Goal: Task Accomplishment & Management: Use online tool/utility

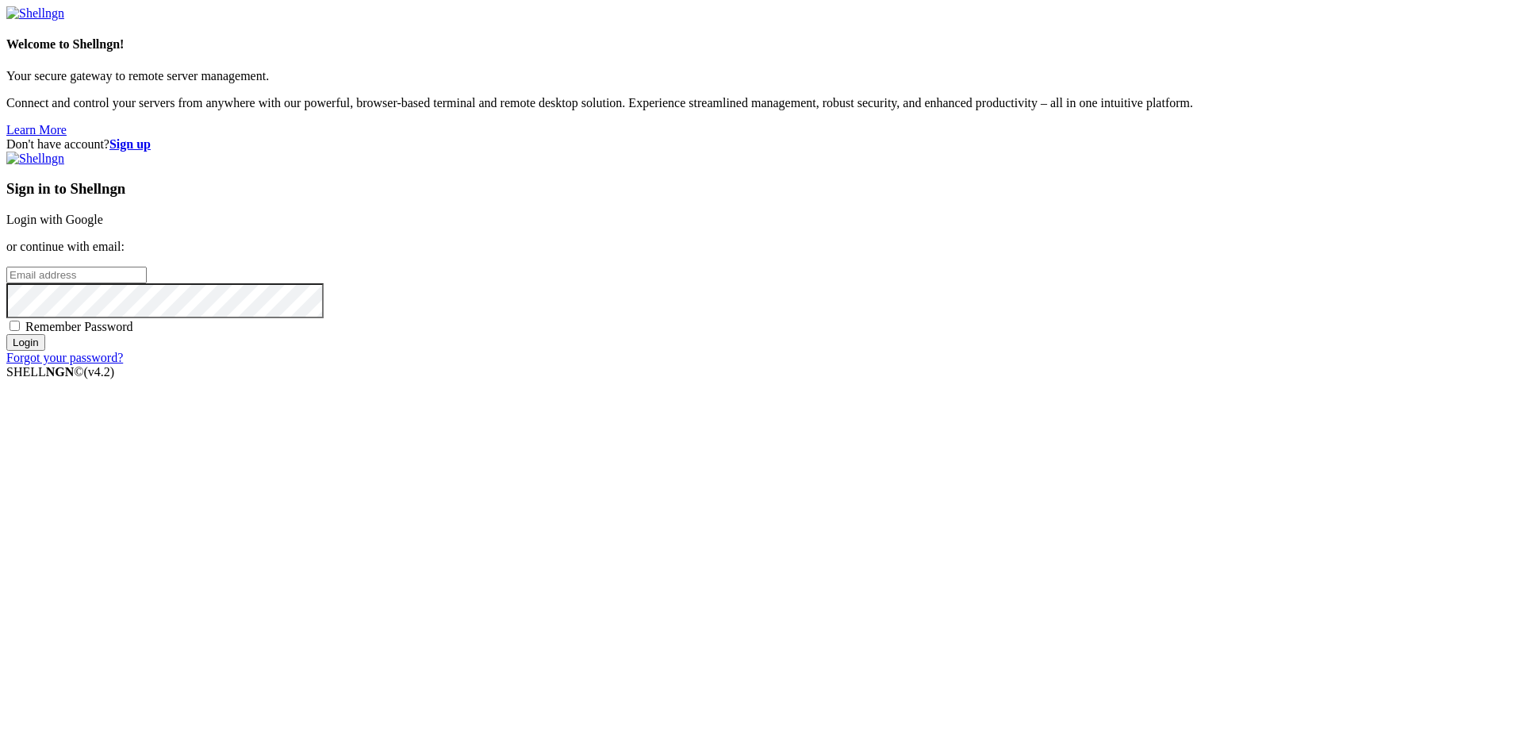
click at [103, 226] on link "Login with Google" at bounding box center [54, 219] width 97 height 13
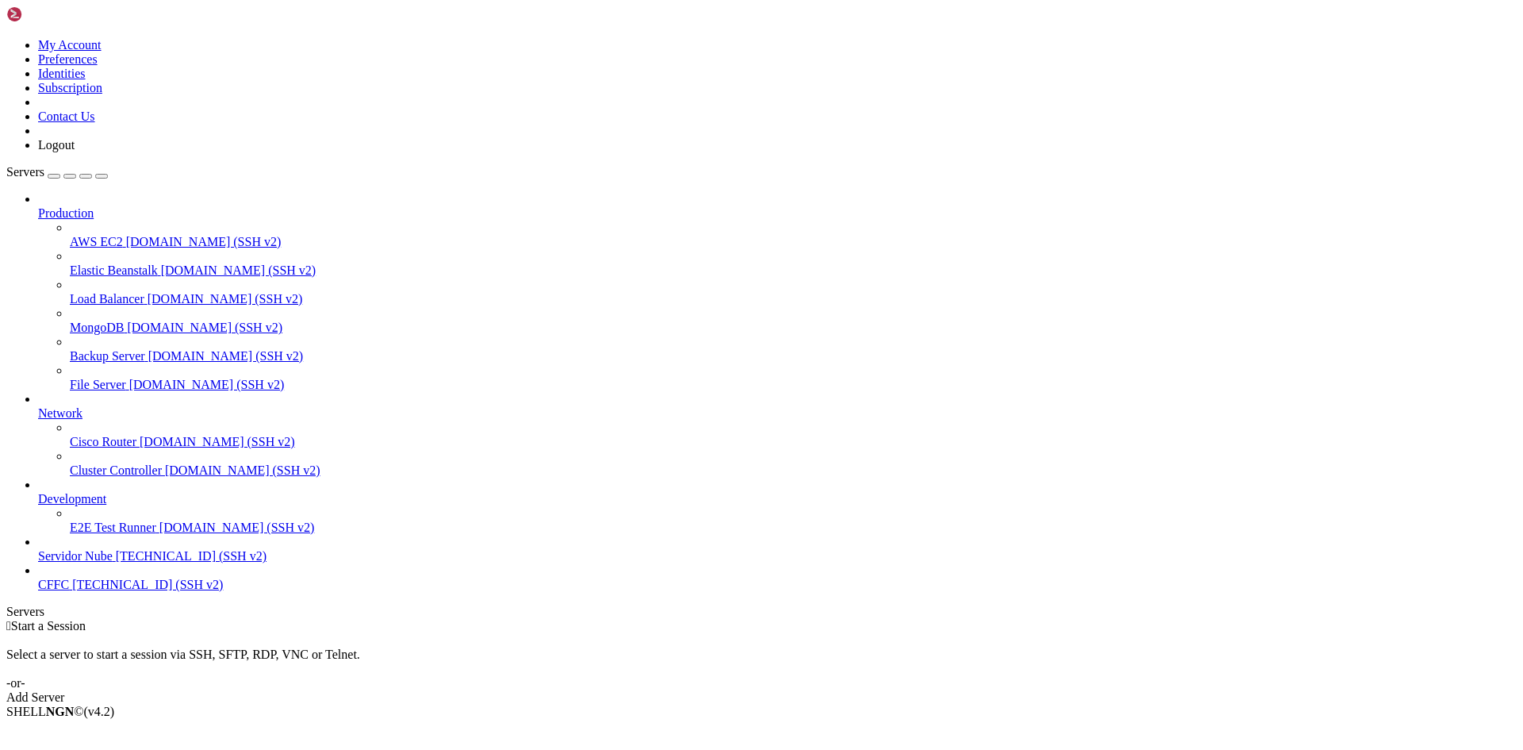
click at [853, 690] on link "Add Server" at bounding box center [761, 697] width 1510 height 14
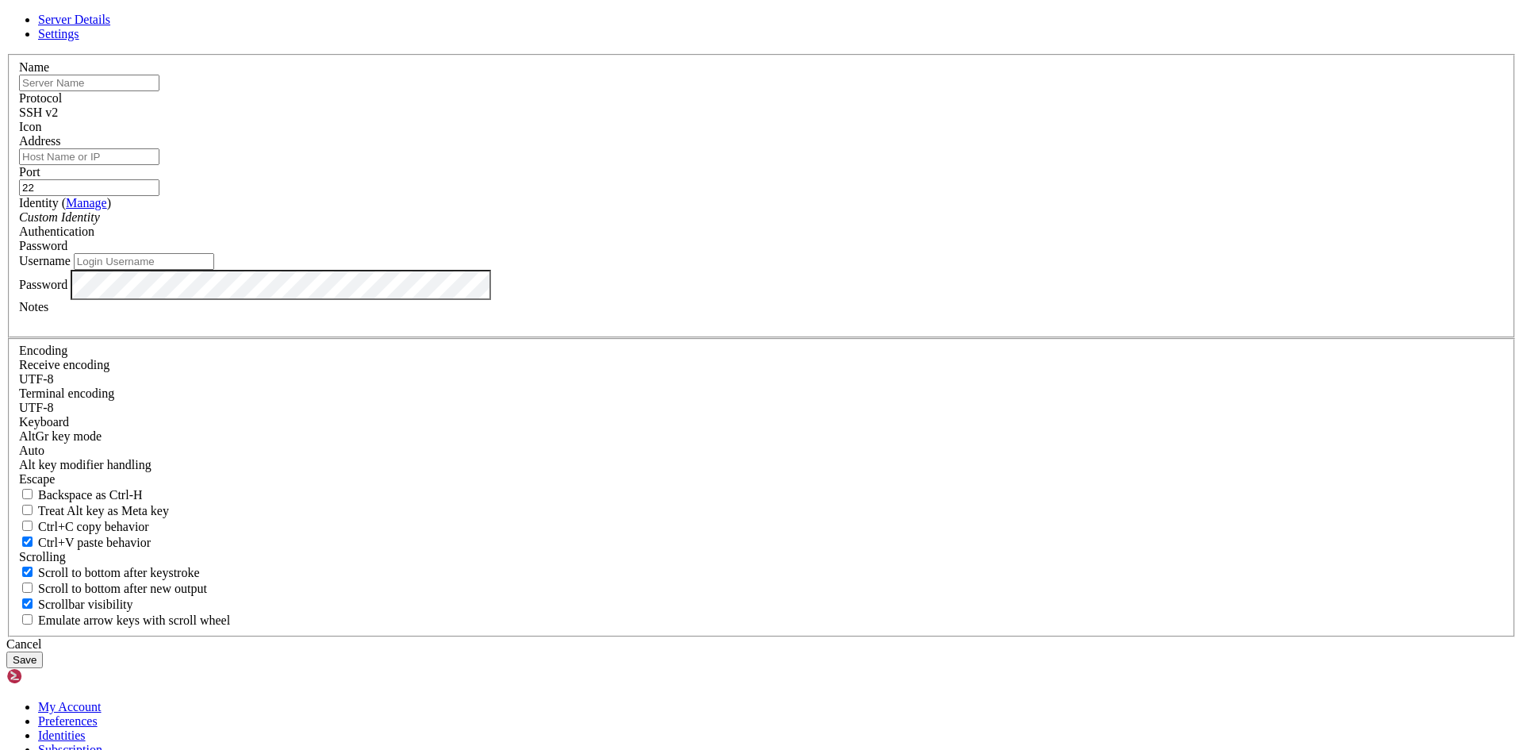
click at [6, 54] on link at bounding box center [6, 54] width 0 height 0
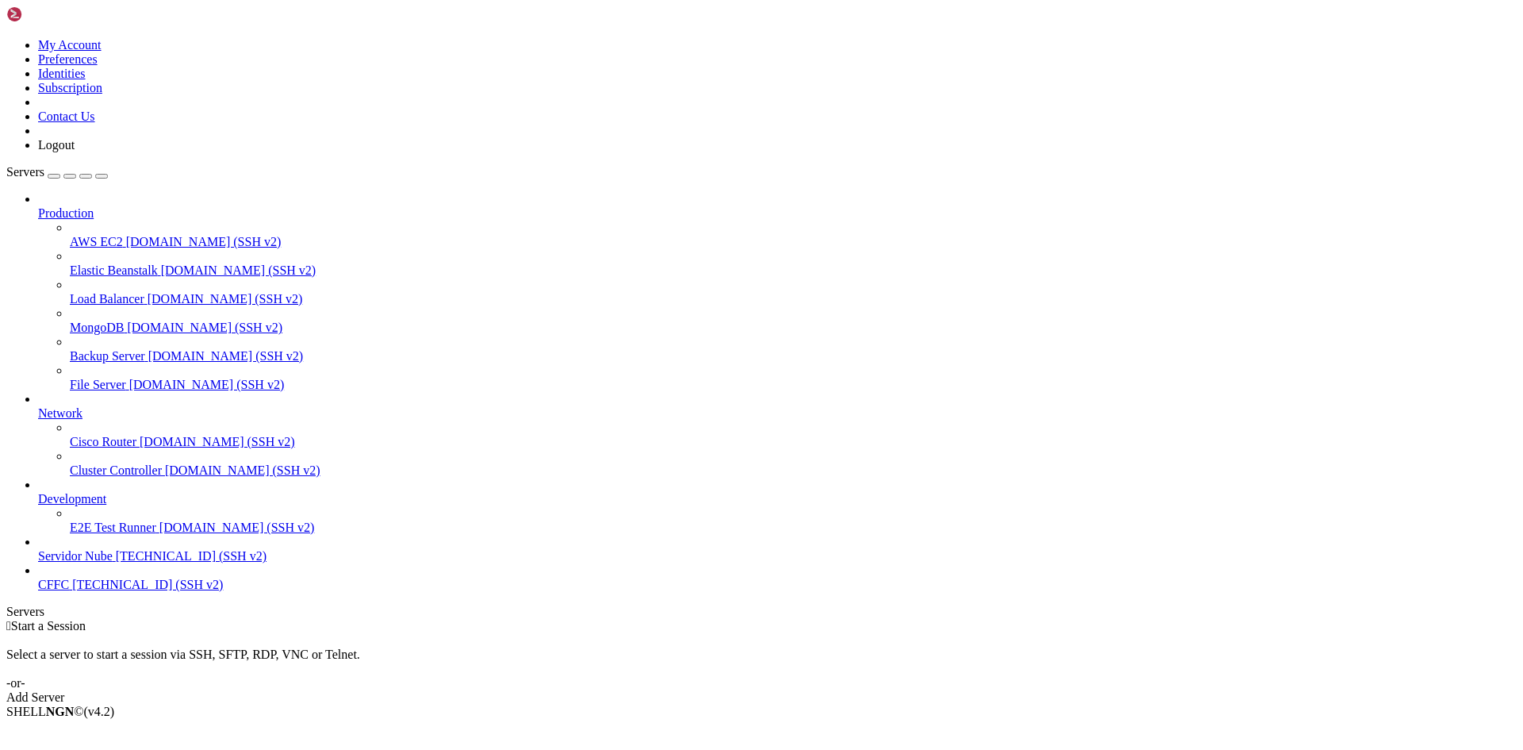
click at [69, 591] on span "CFFC" at bounding box center [53, 583] width 31 height 13
click at [78, 591] on span "[TECHNICAL_ID] (SSH v2)" at bounding box center [147, 583] width 151 height 13
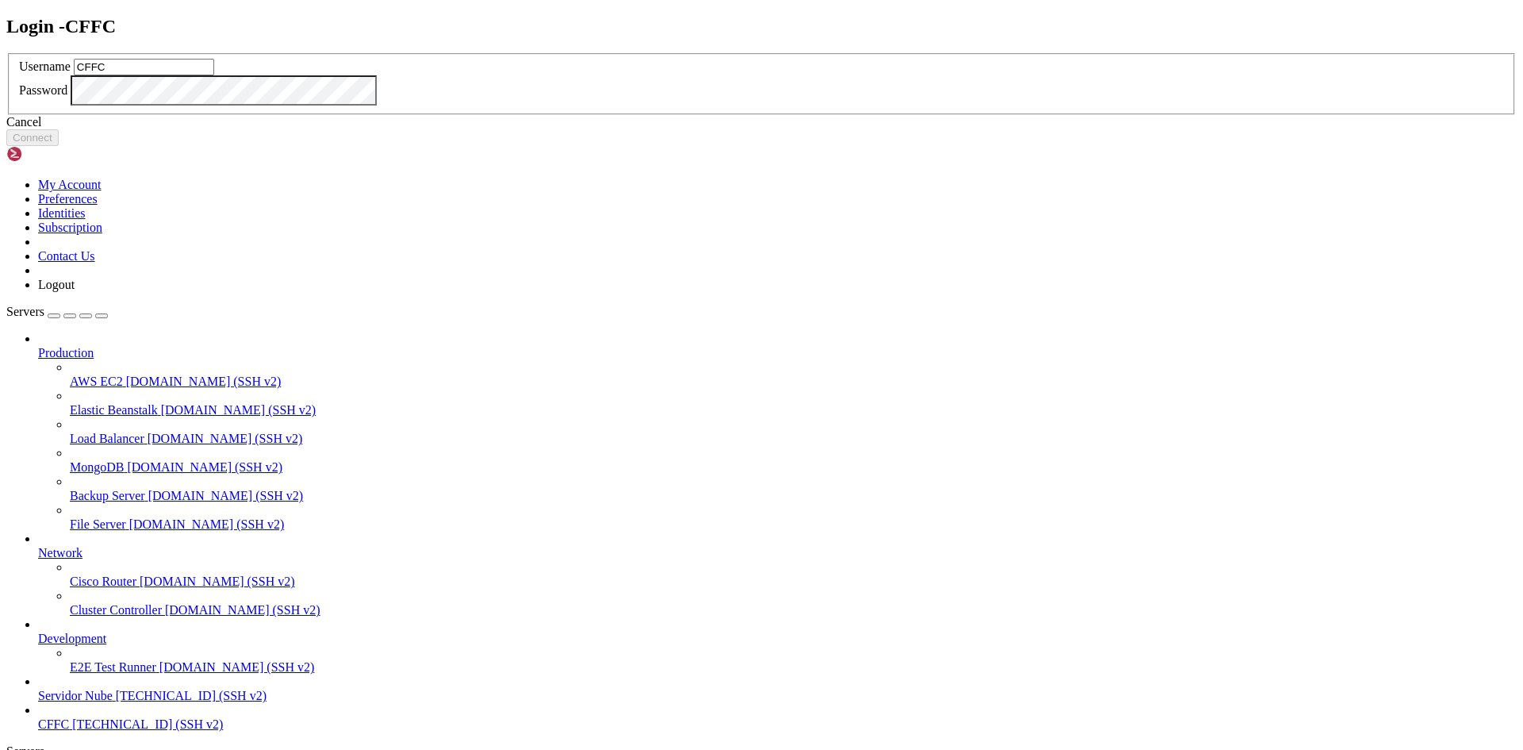
type input "CFFC"
drag, startPoint x: 870, startPoint y: 458, endPoint x: 672, endPoint y: 386, distance: 211.0
click at [59, 146] on button "Connect" at bounding box center [32, 137] width 52 height 17
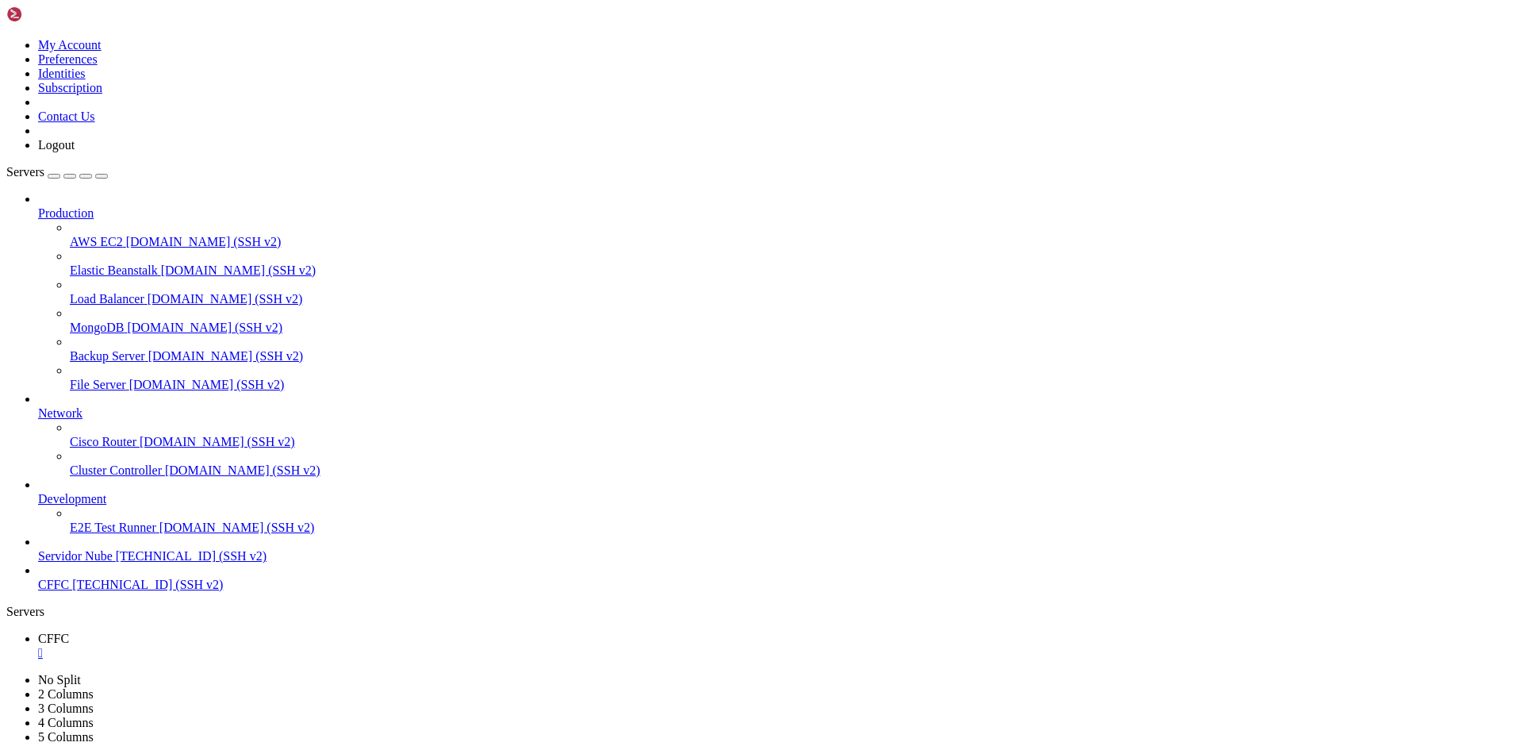
scroll to position [2333, 0]
drag, startPoint x: 278, startPoint y: 1218, endPoint x: 636, endPoint y: 1232, distance: 358.0
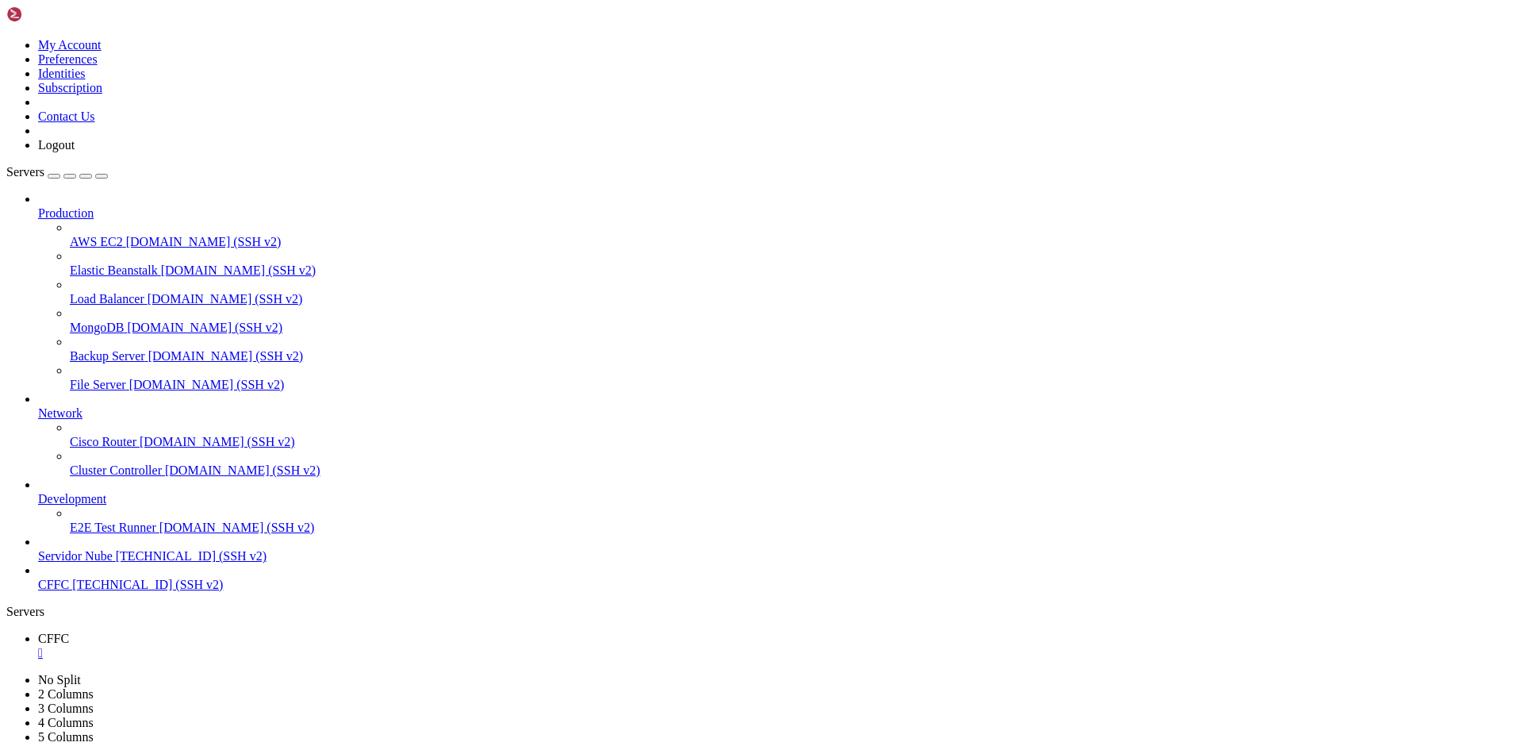
drag, startPoint x: 273, startPoint y: 1193, endPoint x: 1030, endPoint y: 1254, distance: 759.9
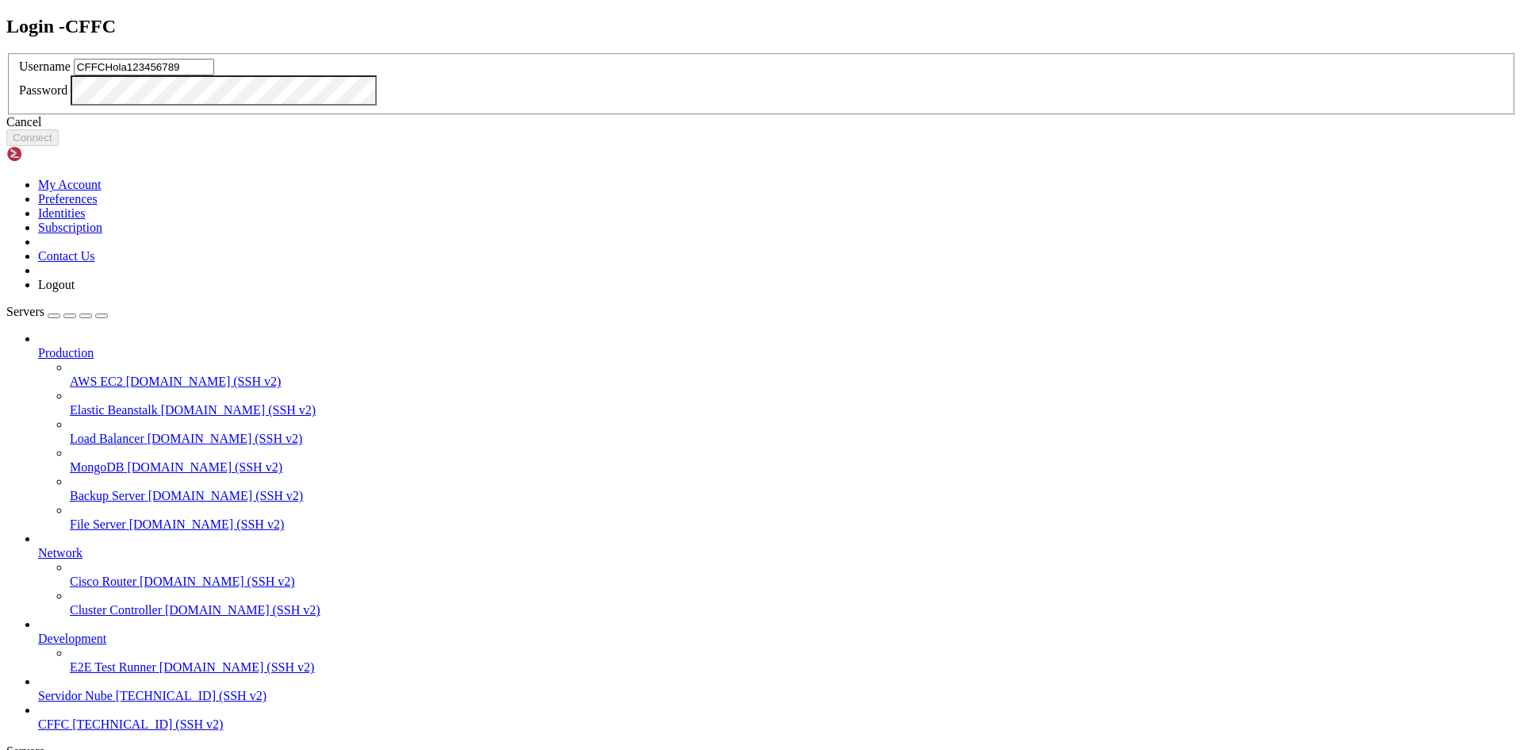
drag, startPoint x: 742, startPoint y: 335, endPoint x: 646, endPoint y: 355, distance: 98.2
click at [214, 75] on input "CFFCHola123456789" at bounding box center [144, 67] width 140 height 17
type input "CFFC"
click at [59, 146] on button "Connect" at bounding box center [32, 137] width 52 height 17
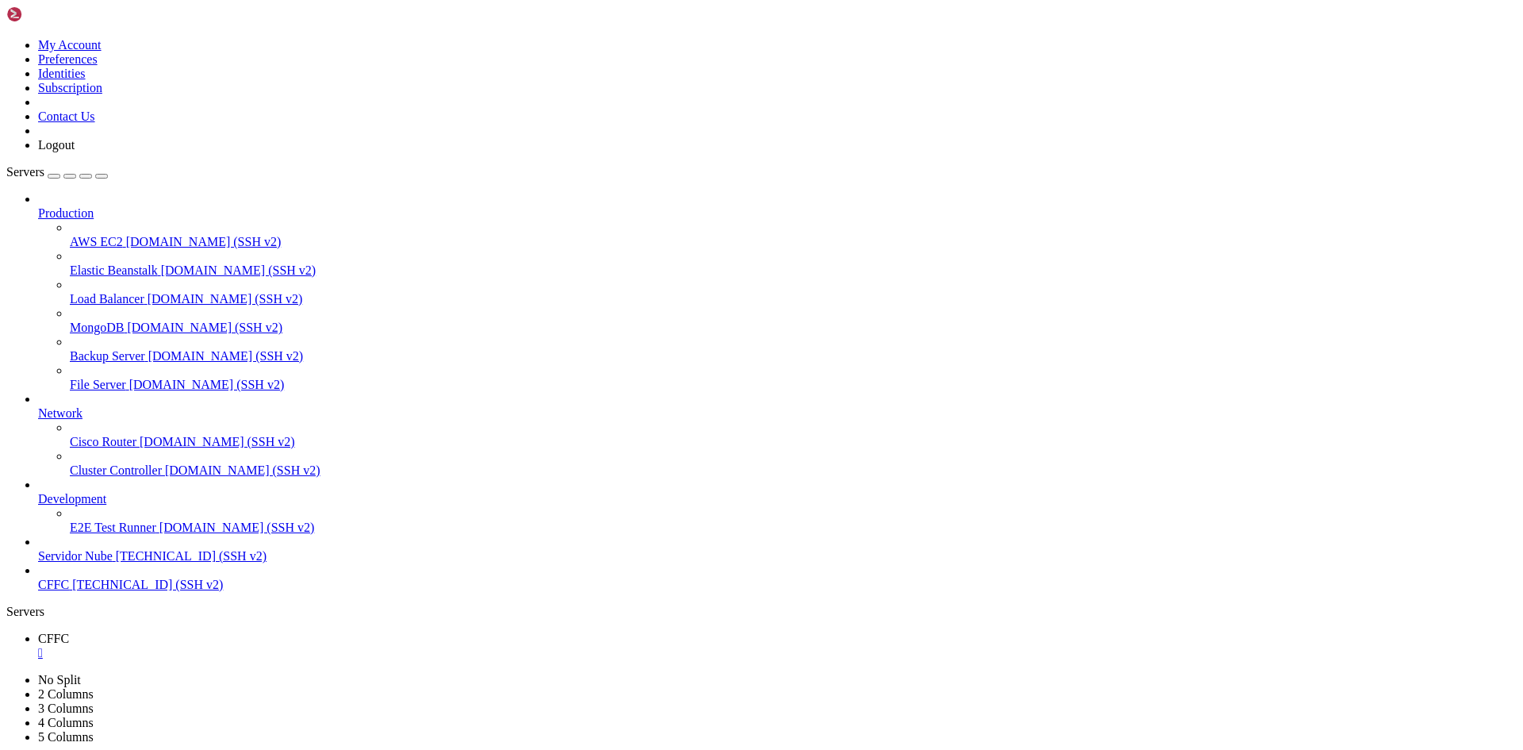
drag, startPoint x: 324, startPoint y: 1333, endPoint x: 125, endPoint y: 1331, distance: 199.9
drag, startPoint x: 263, startPoint y: 1332, endPoint x: 59, endPoint y: 1334, distance: 203.9
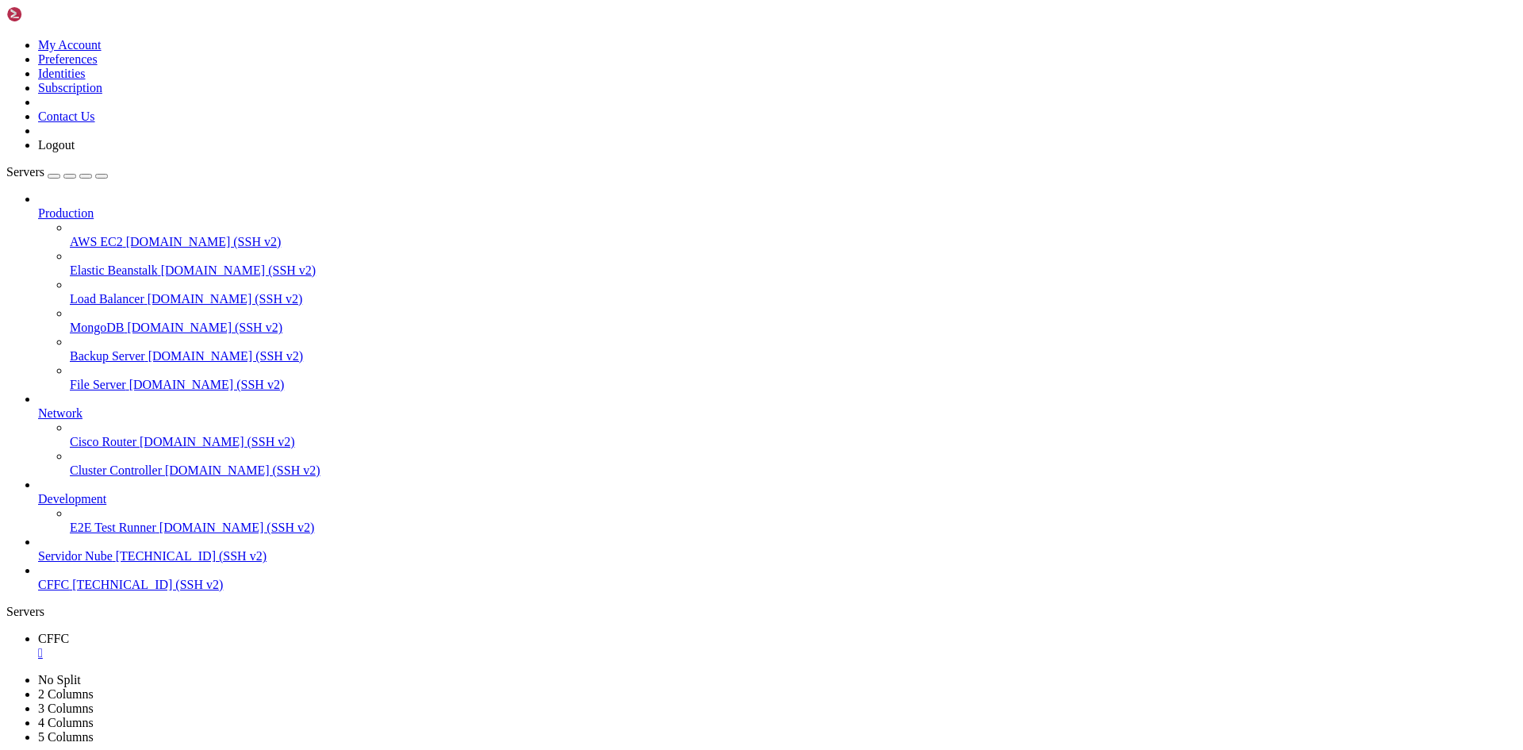
drag, startPoint x: 11, startPoint y: 1542, endPoint x: 98, endPoint y: 1543, distance: 87.3
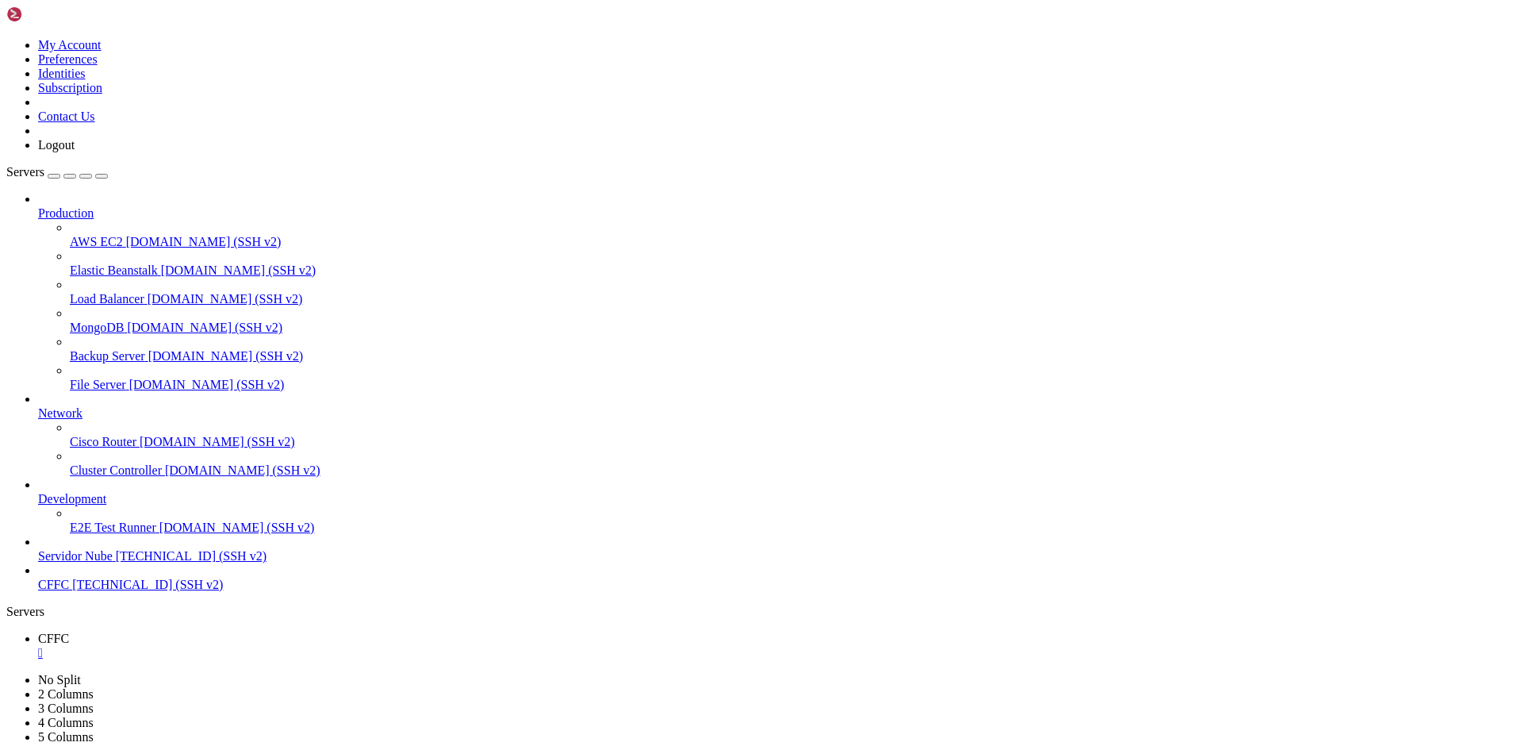
drag, startPoint x: 112, startPoint y: 1545, endPoint x: 54, endPoint y: 1545, distance: 57.9
drag, startPoint x: 109, startPoint y: 1546, endPoint x: 14, endPoint y: 1547, distance: 95.2
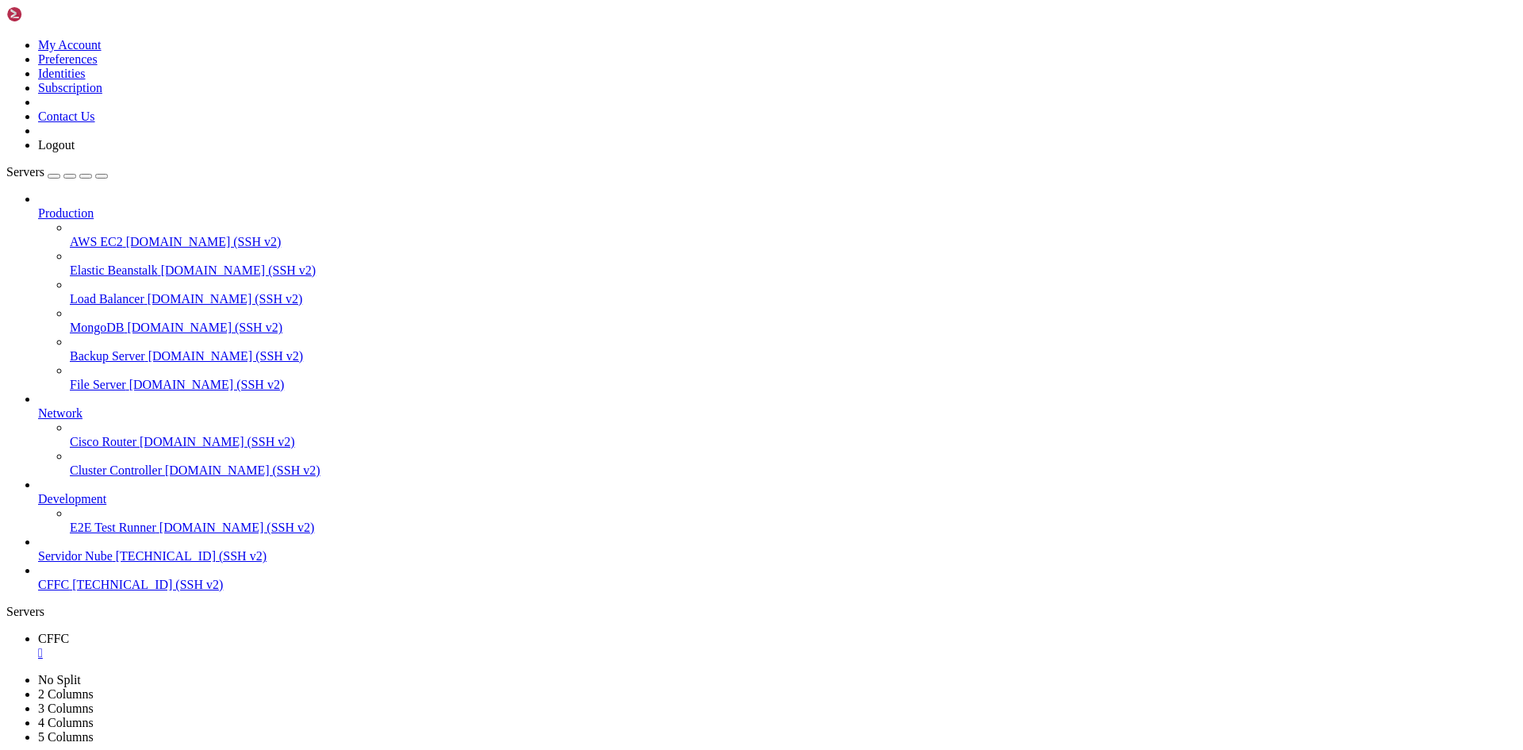
scroll to position [4099, 0]
drag, startPoint x: 646, startPoint y: 1515, endPoint x: 183, endPoint y: 1522, distance: 462.5
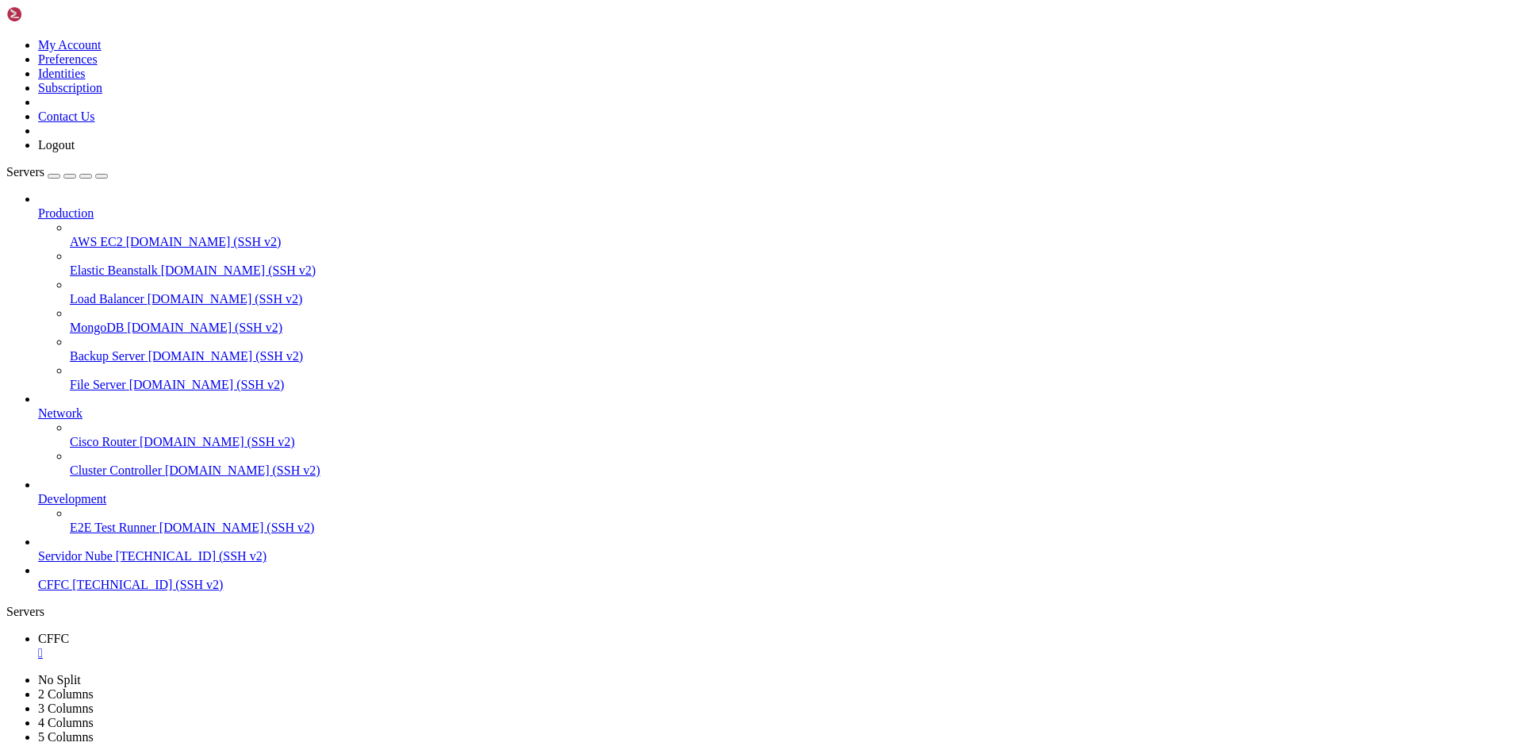
drag, startPoint x: 427, startPoint y: 1523, endPoint x: 126, endPoint y: 1525, distance: 300.6
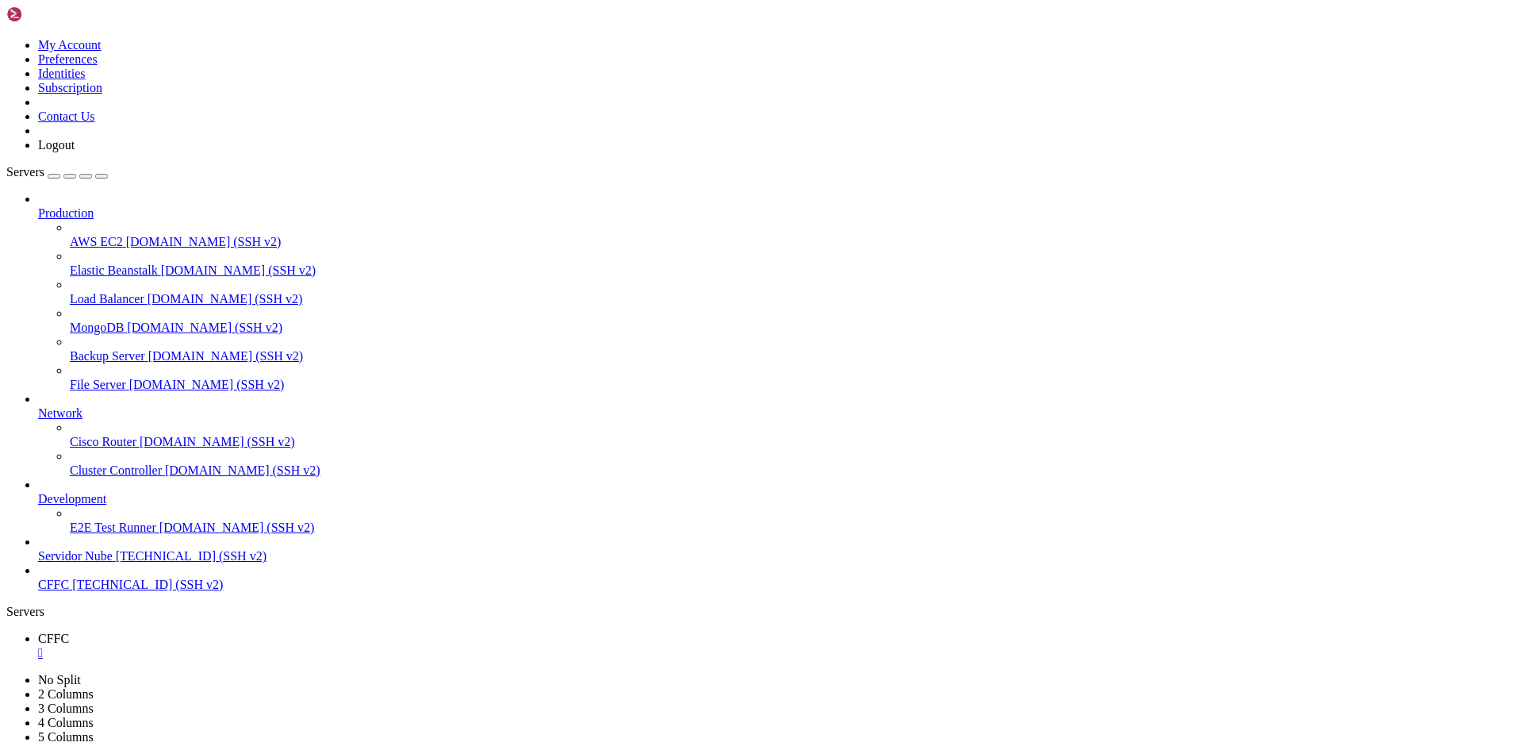
scroll to position [4841, 0]
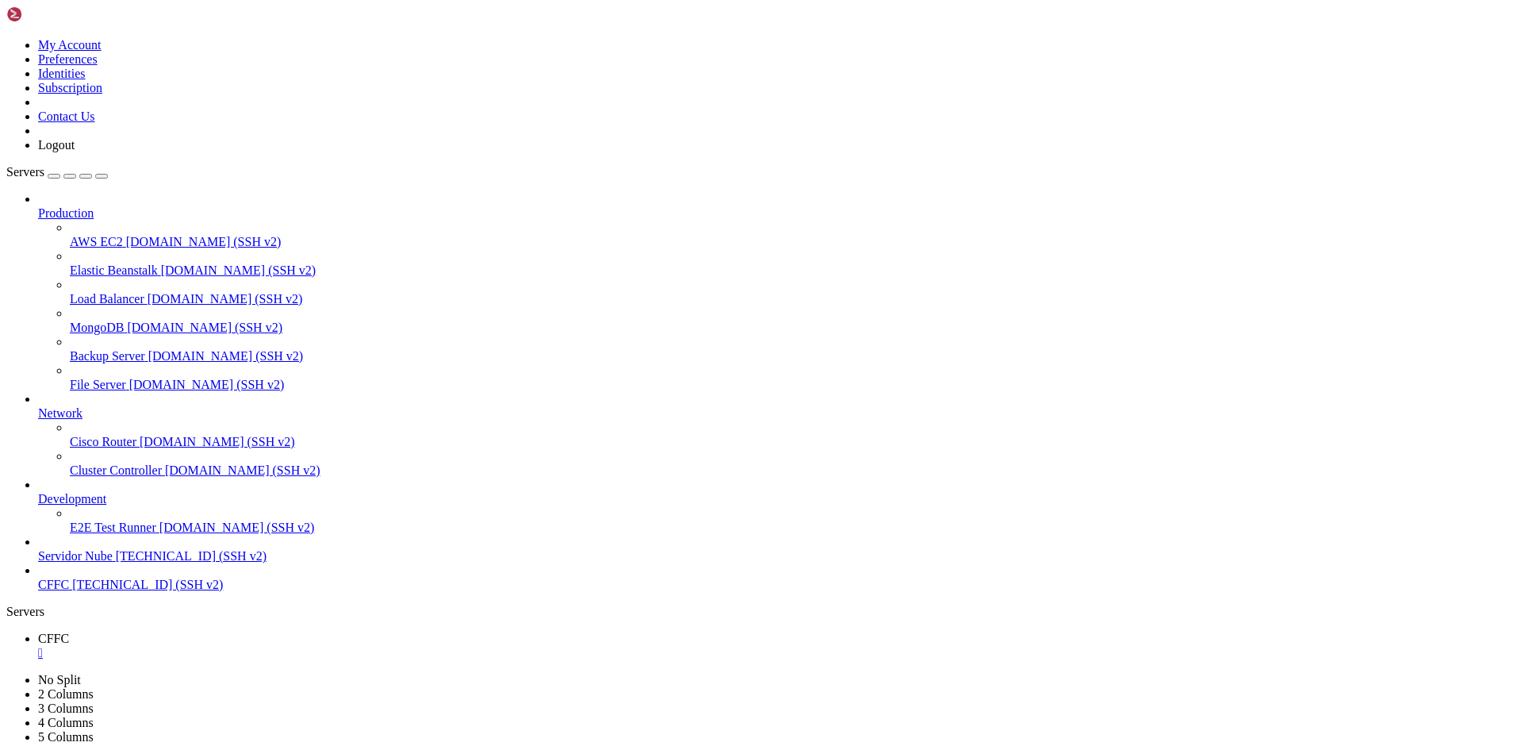
scroll to position [9452, 0]
drag, startPoint x: 336, startPoint y: 1128, endPoint x: 120, endPoint y: 1128, distance: 216.5
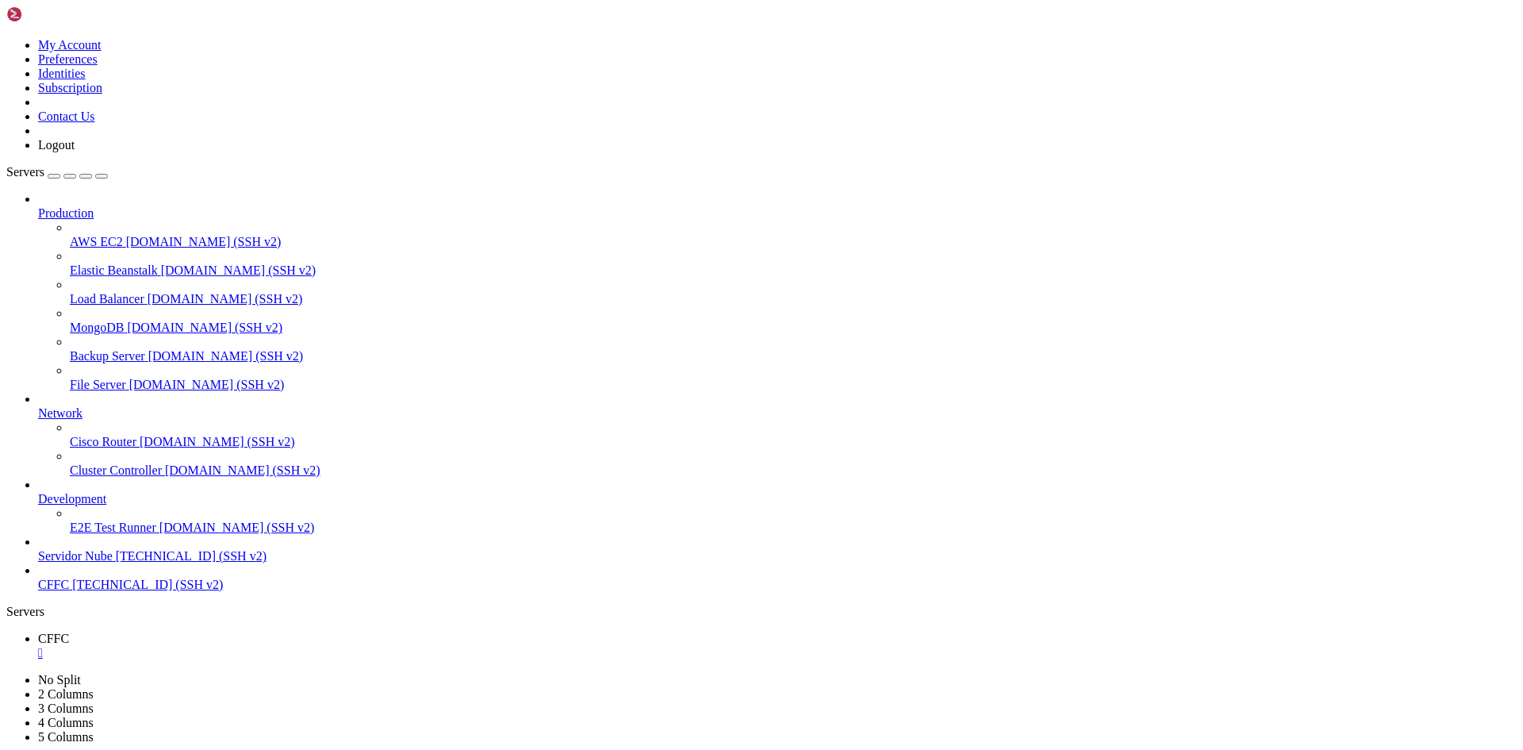
drag, startPoint x: 342, startPoint y: 1110, endPoint x: 120, endPoint y: 1115, distance: 222.1
copy x-row "mysql -u tienda_admin -p tienda"
drag, startPoint x: 362, startPoint y: 1544, endPoint x: 170, endPoint y: 1547, distance: 192.0
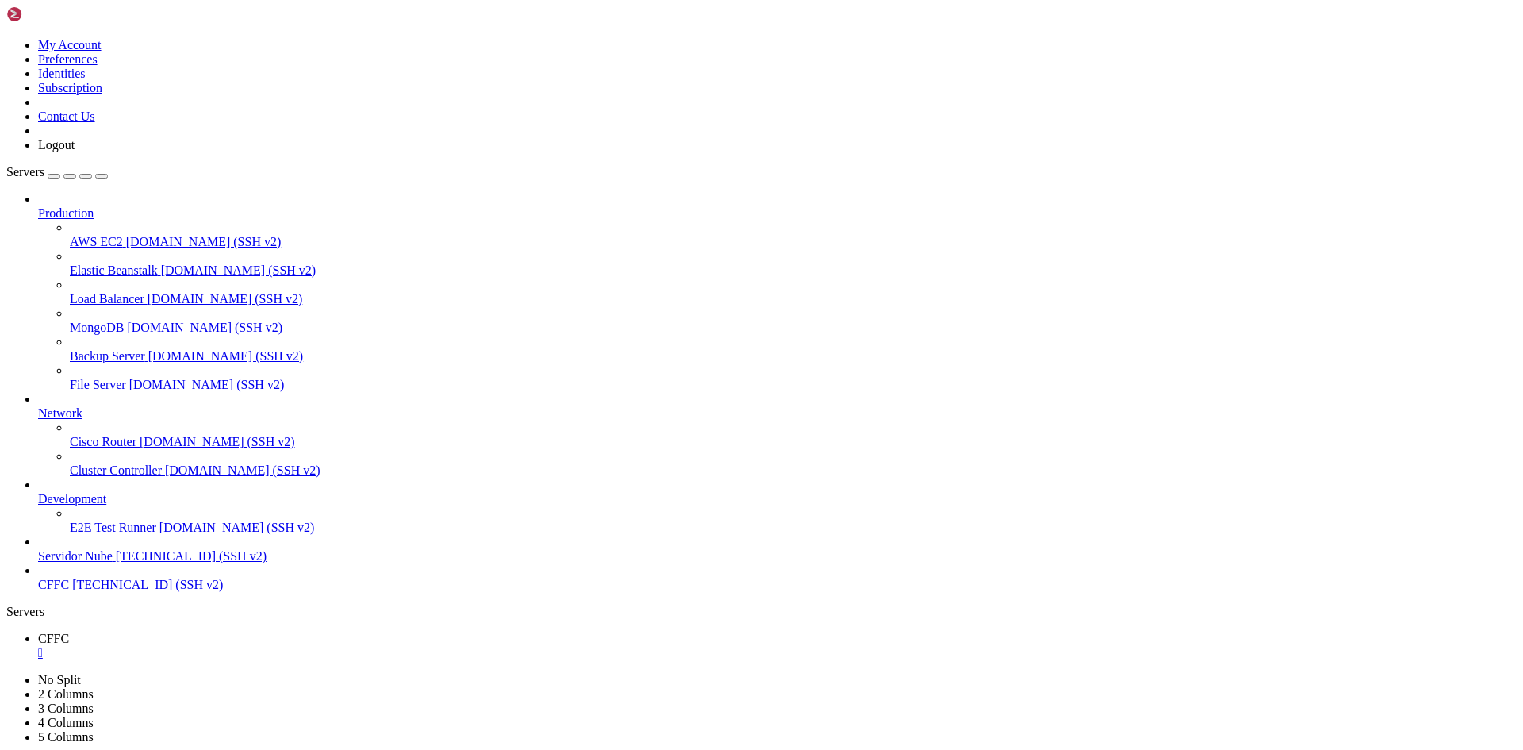
drag, startPoint x: 132, startPoint y: 1547, endPoint x: 117, endPoint y: 1548, distance: 14.4
drag, startPoint x: 332, startPoint y: 1549, endPoint x: 132, endPoint y: 1551, distance: 199.9
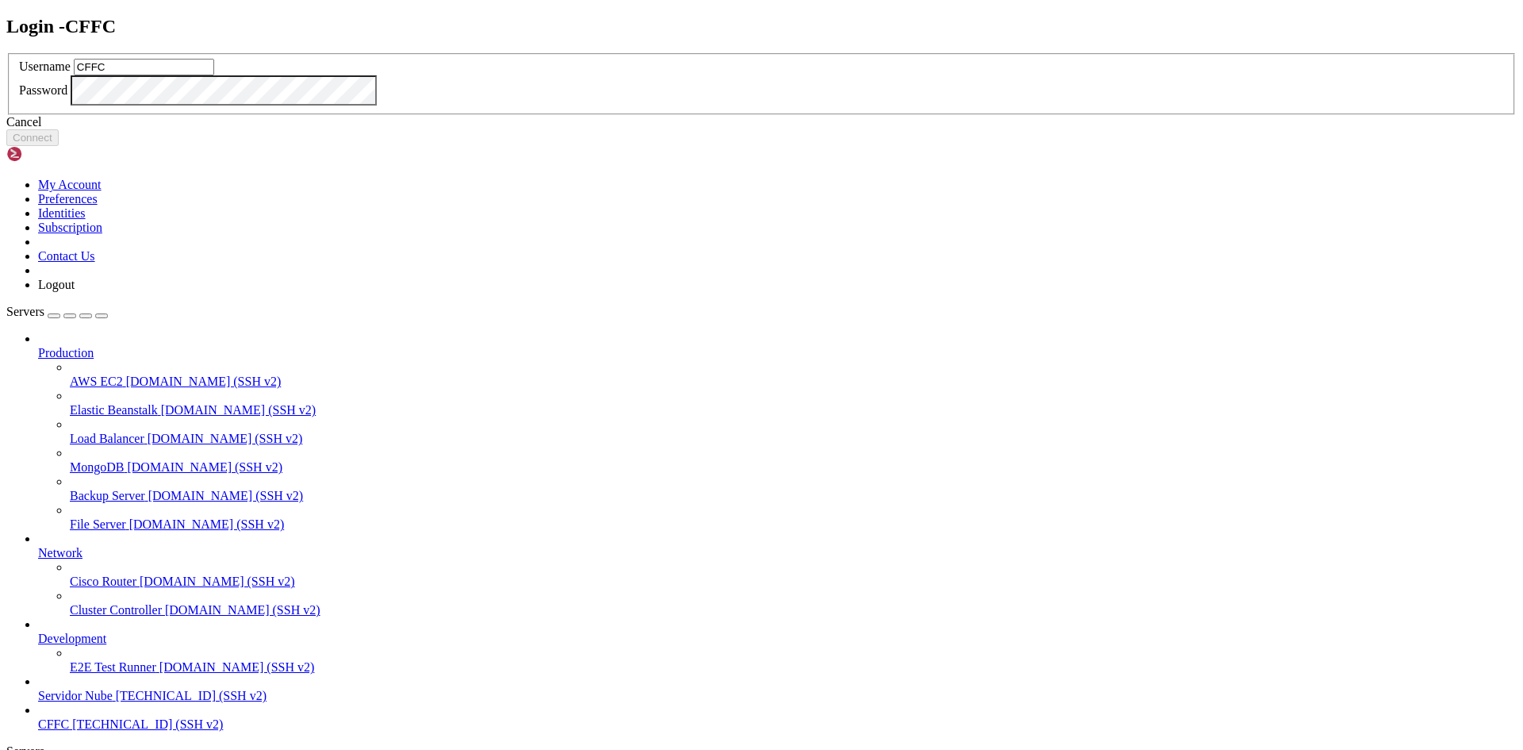
type input "CFFC"
click button "Connect" at bounding box center [32, 137] width 52 height 17
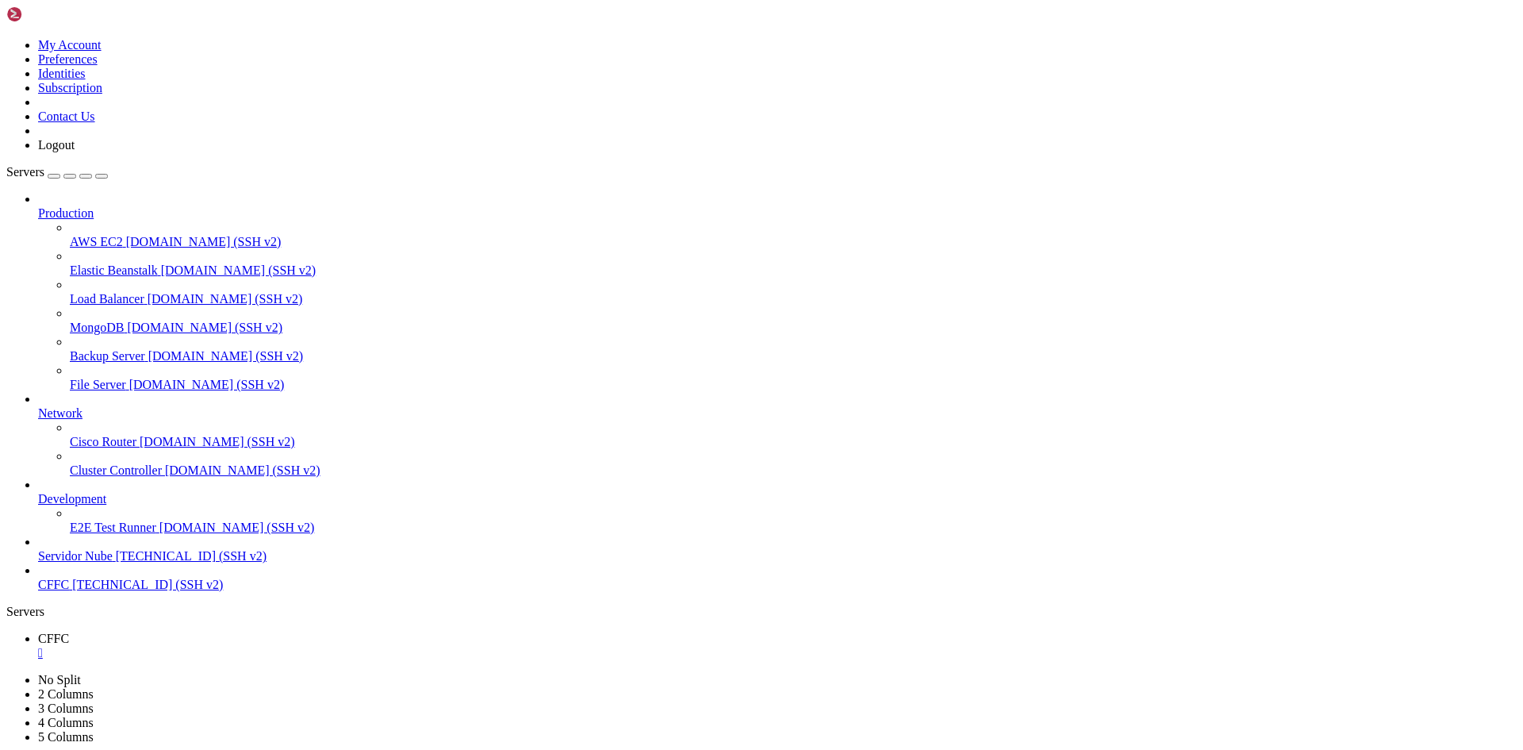
scroll to position [10302, 0]
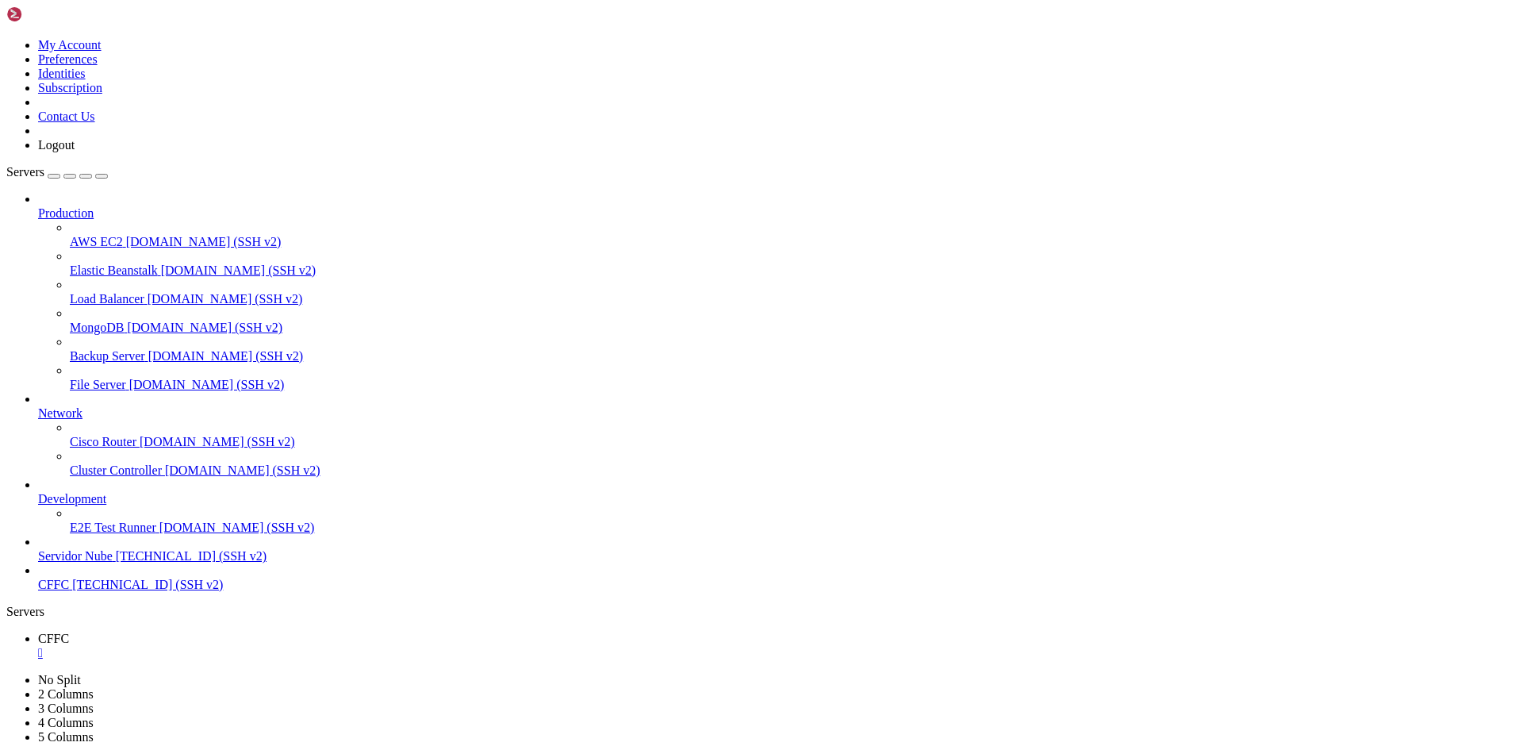
click at [72, 591] on span "[TECHNICAL_ID] (SSH v2)" at bounding box center [147, 583] width 151 height 13
